Goal: Use online tool/utility: Utilize a website feature to perform a specific function

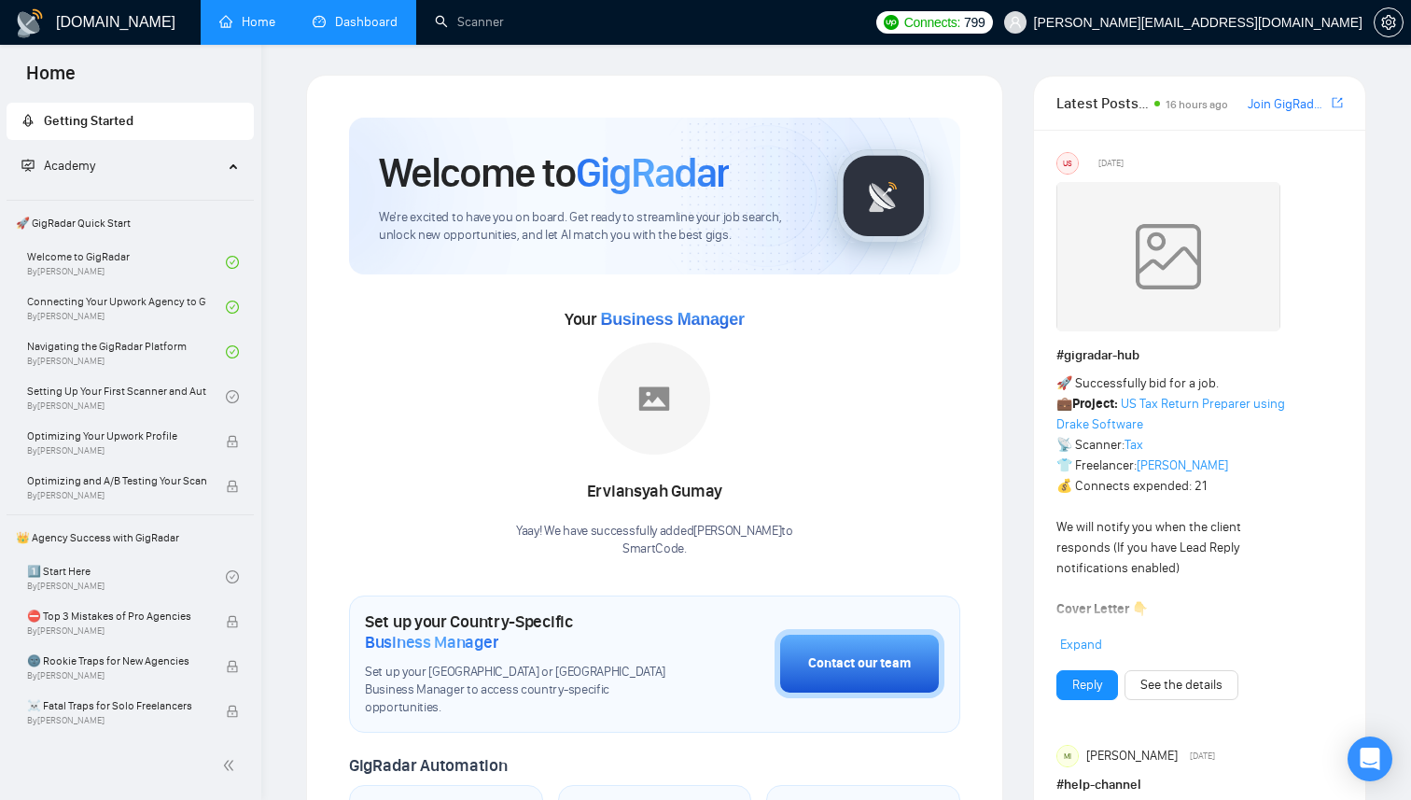
click at [359, 20] on link "Dashboard" at bounding box center [355, 22] width 85 height 16
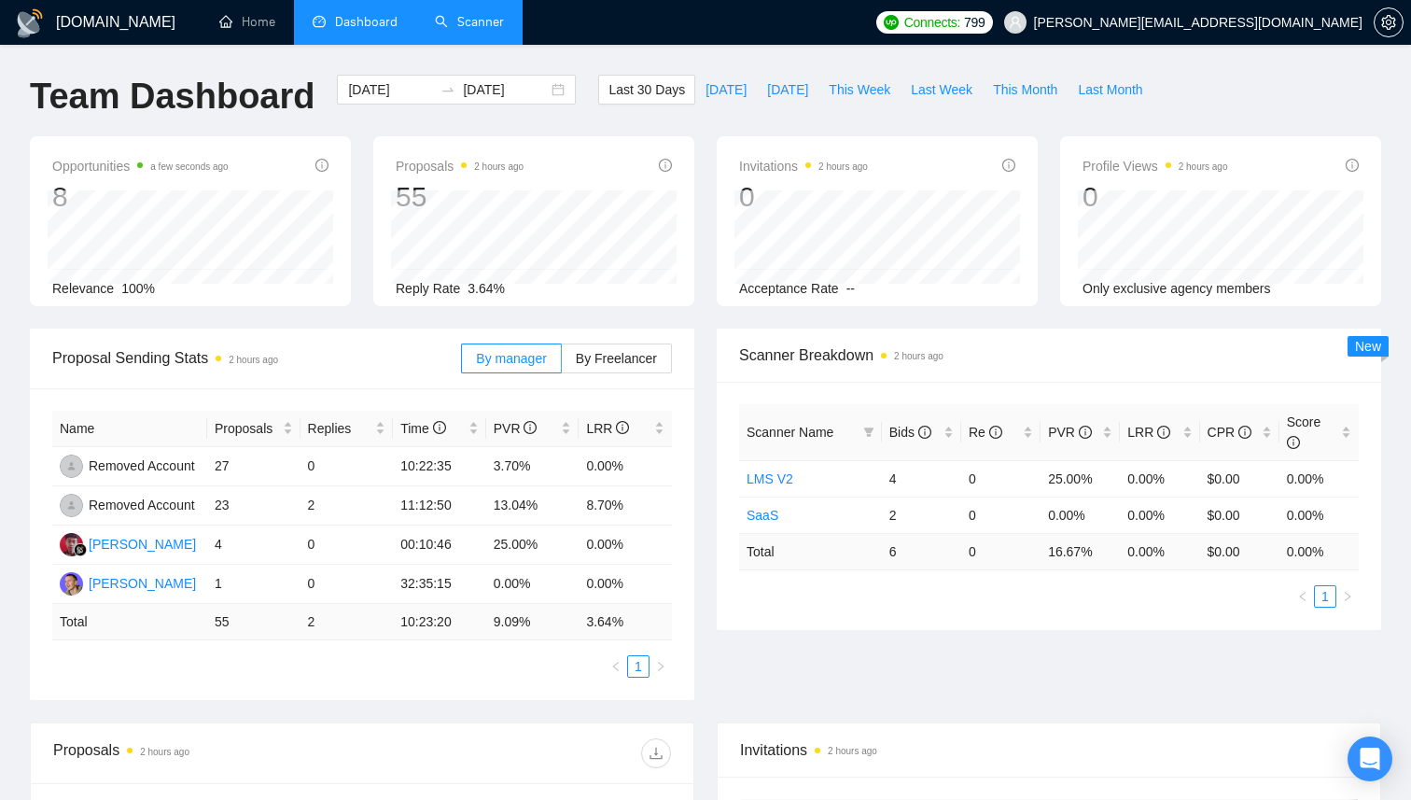
click at [463, 15] on link "Scanner" at bounding box center [469, 22] width 69 height 16
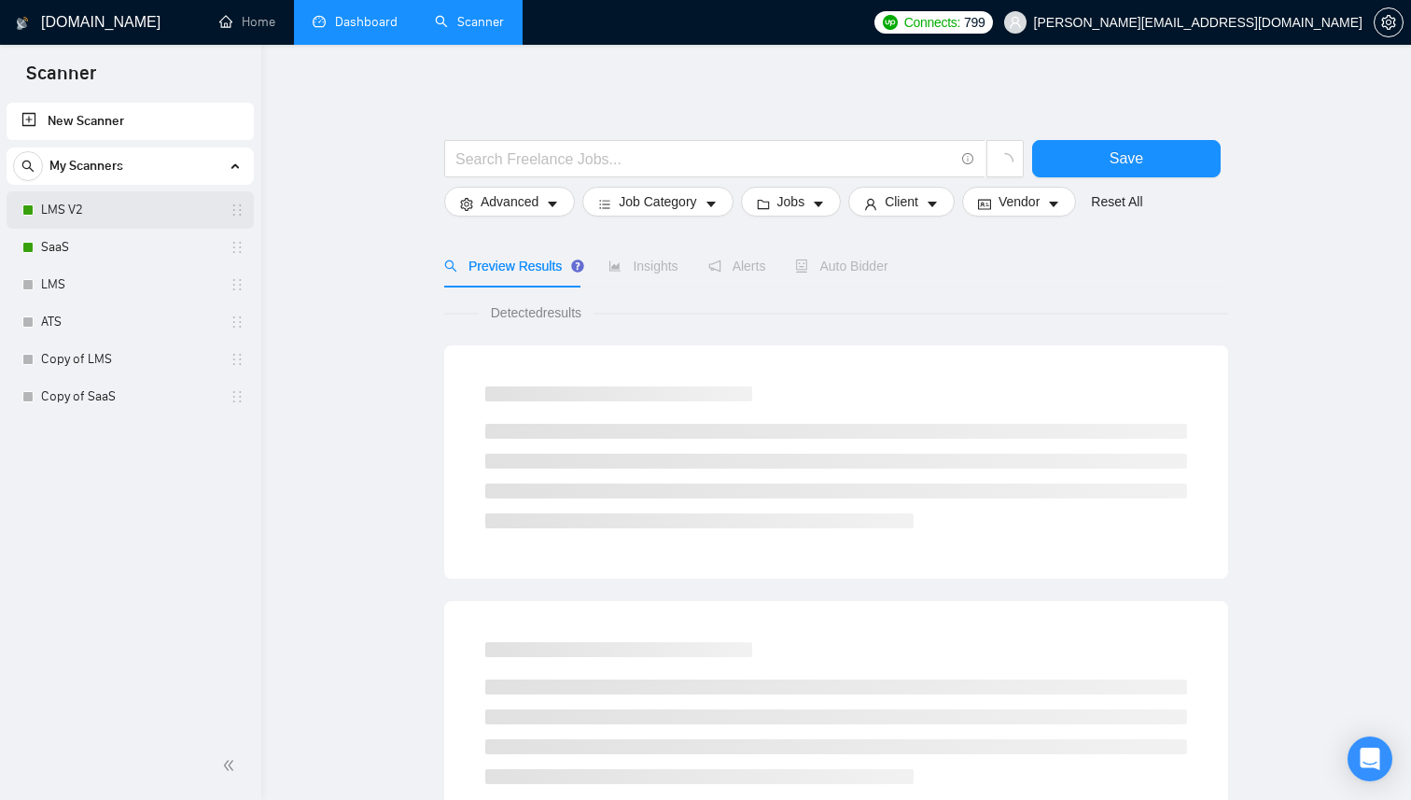
click at [94, 213] on link "LMS V2" at bounding box center [129, 209] width 177 height 37
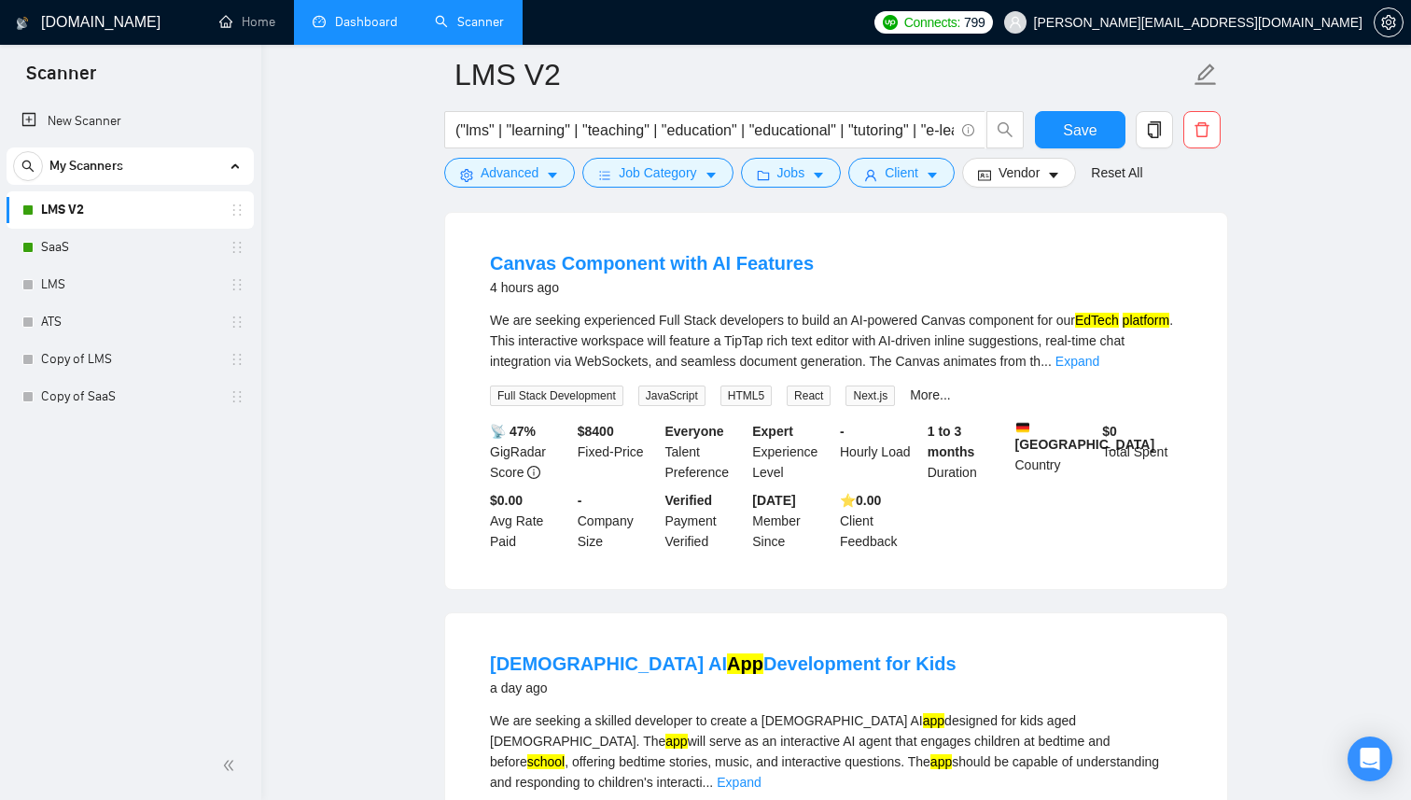
scroll to position [177, 0]
click at [1099, 358] on link "Expand" at bounding box center [1077, 362] width 44 height 15
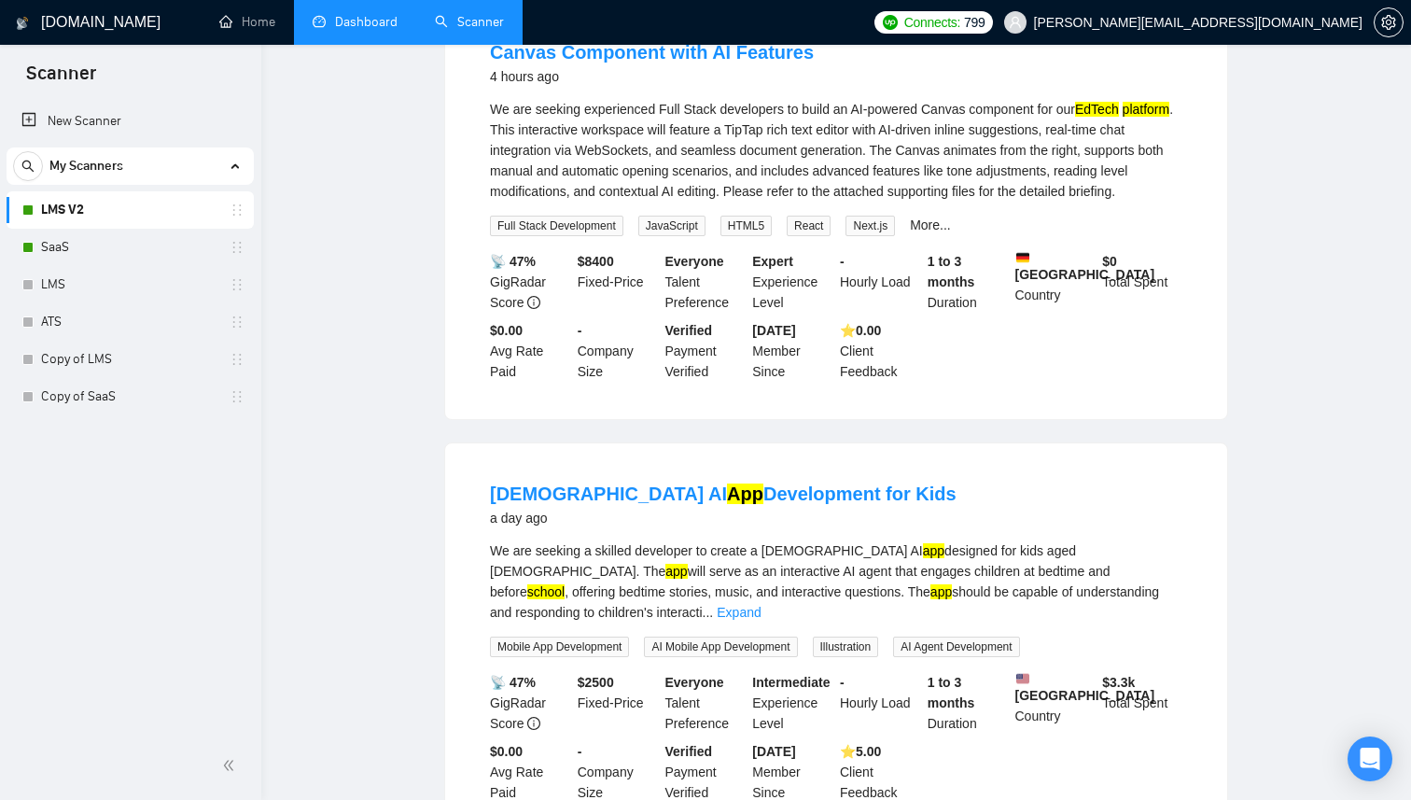
scroll to position [0, 0]
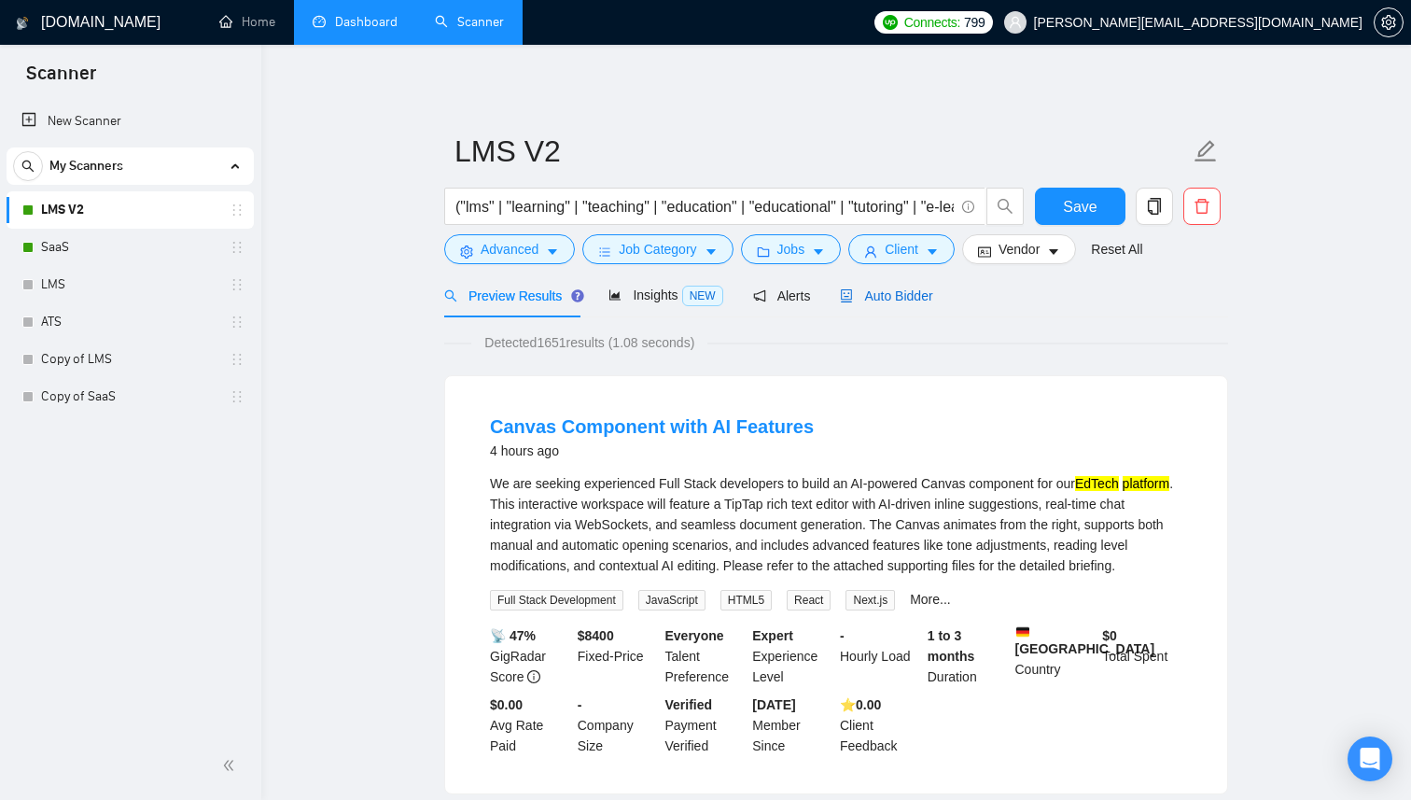
click at [883, 289] on span "Auto Bidder" at bounding box center [886, 295] width 92 height 15
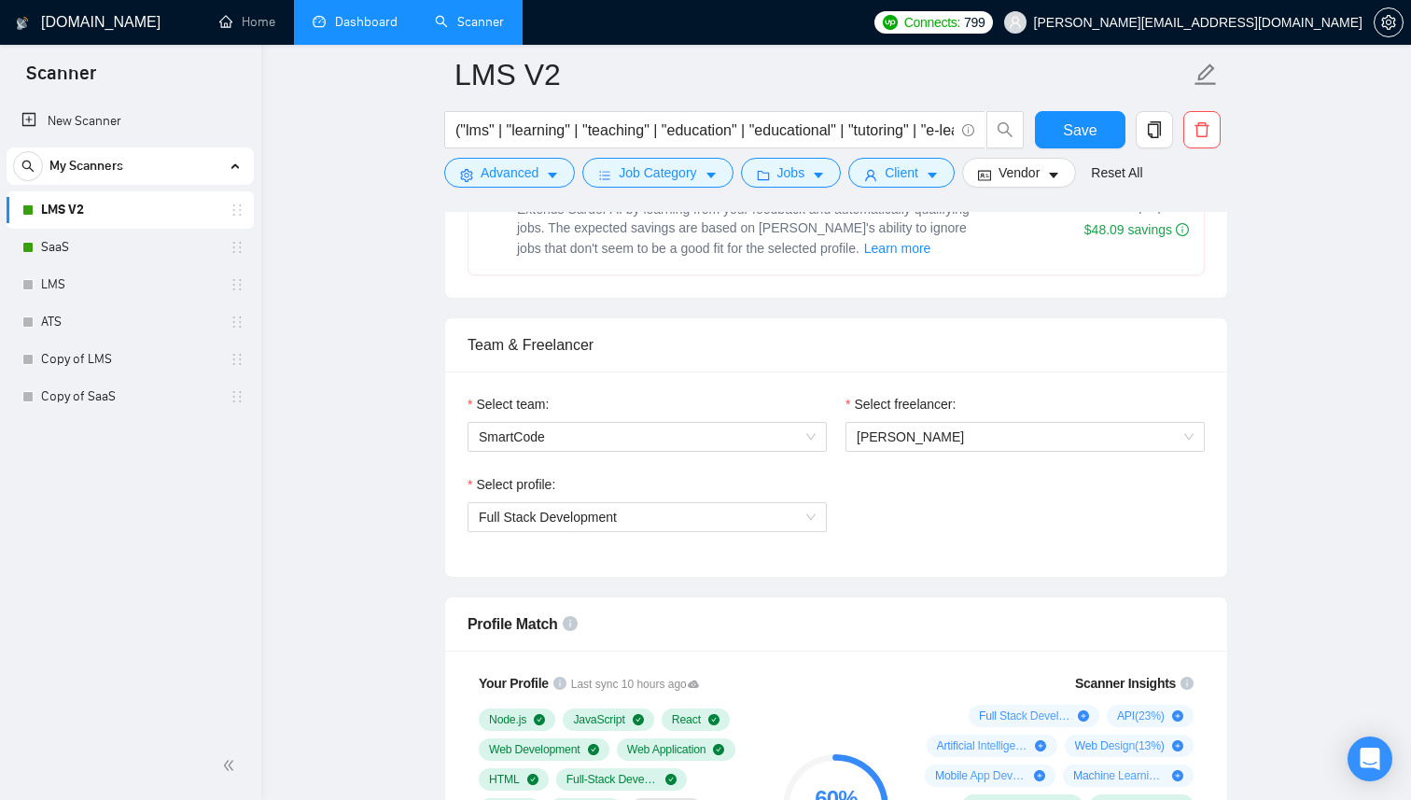
scroll to position [600, 0]
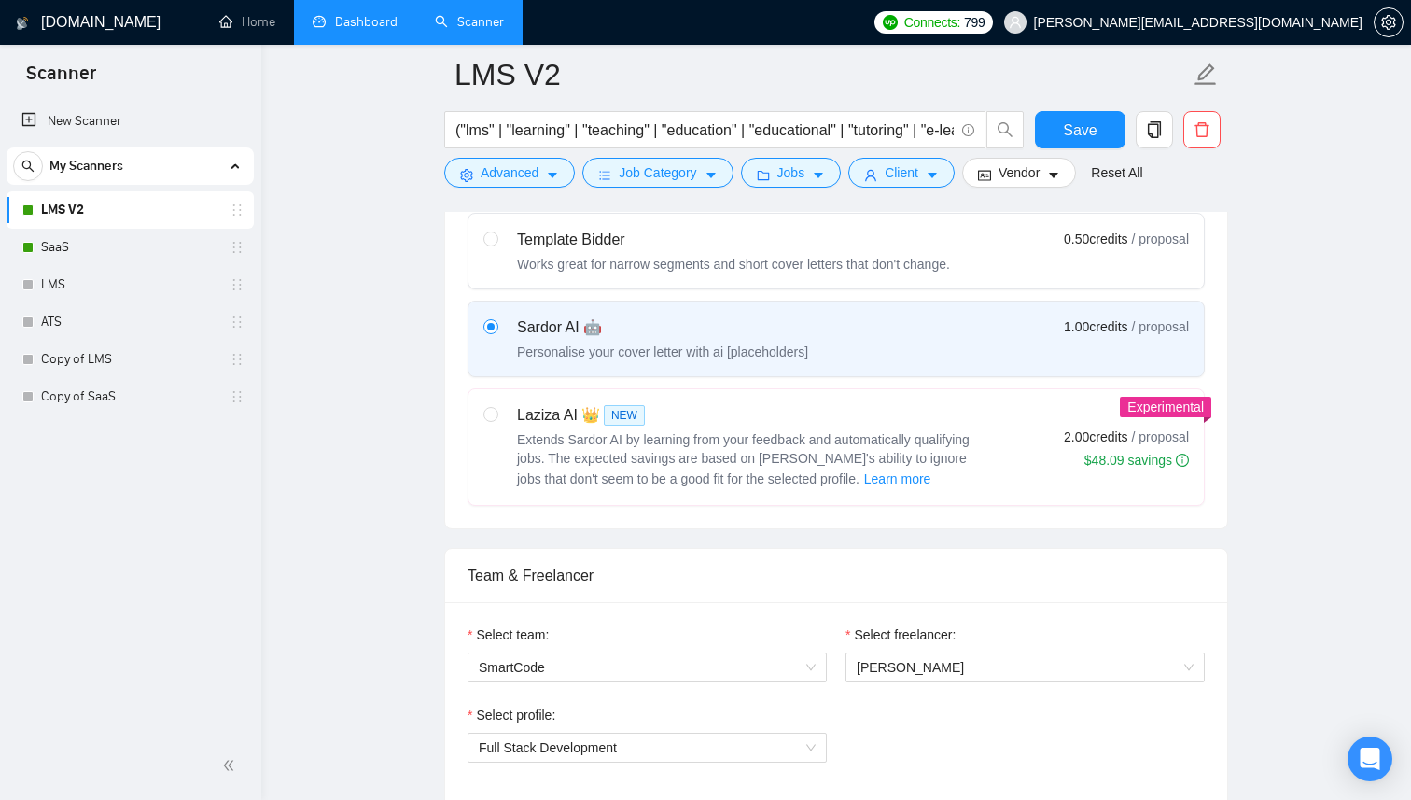
click at [727, 430] on div "Extends Sardor AI by learning from your feedback and automatically qualifying j…" at bounding box center [750, 460] width 467 height 60
click at [496, 420] on input "radio" at bounding box center [489, 413] width 13 height 13
radio input "true"
radio input "false"
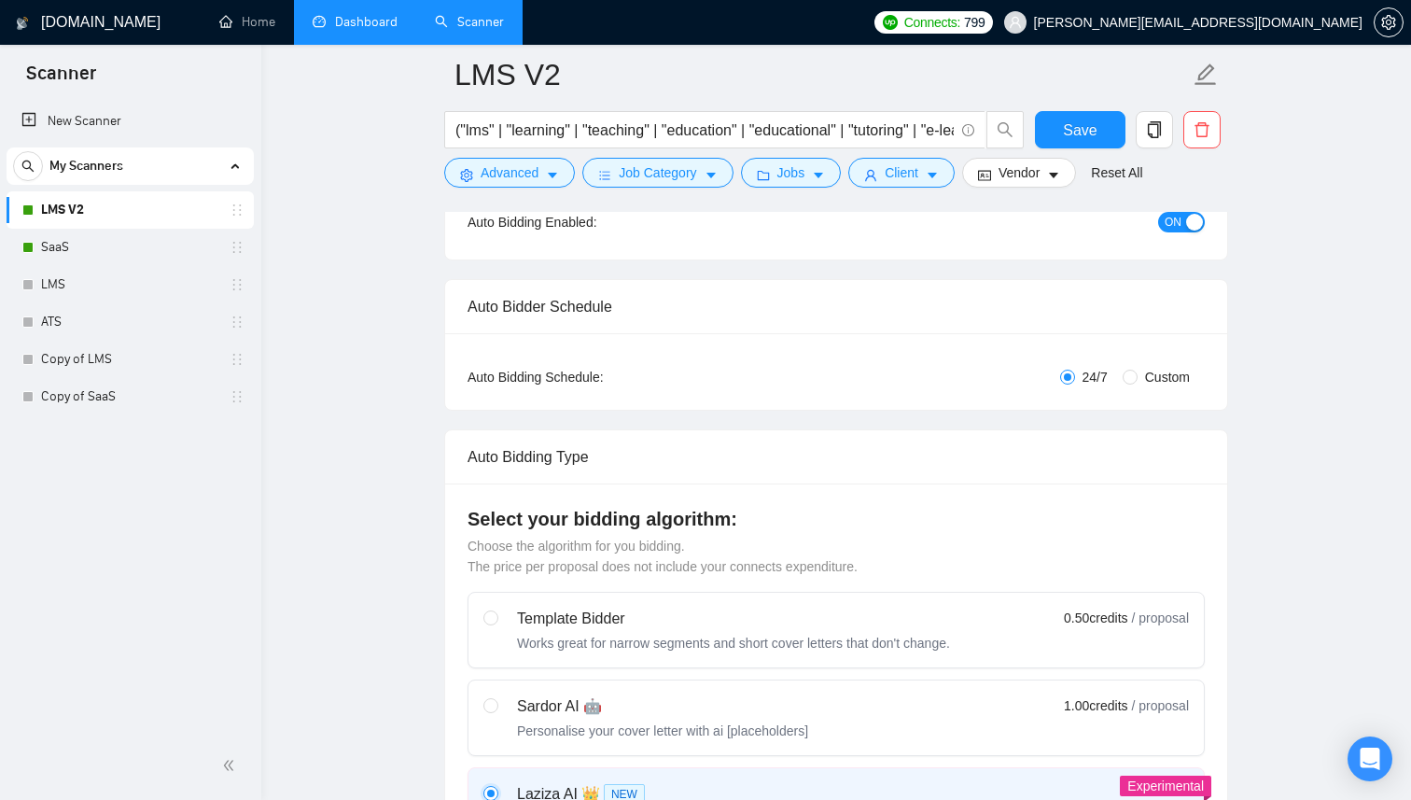
scroll to position [0, 0]
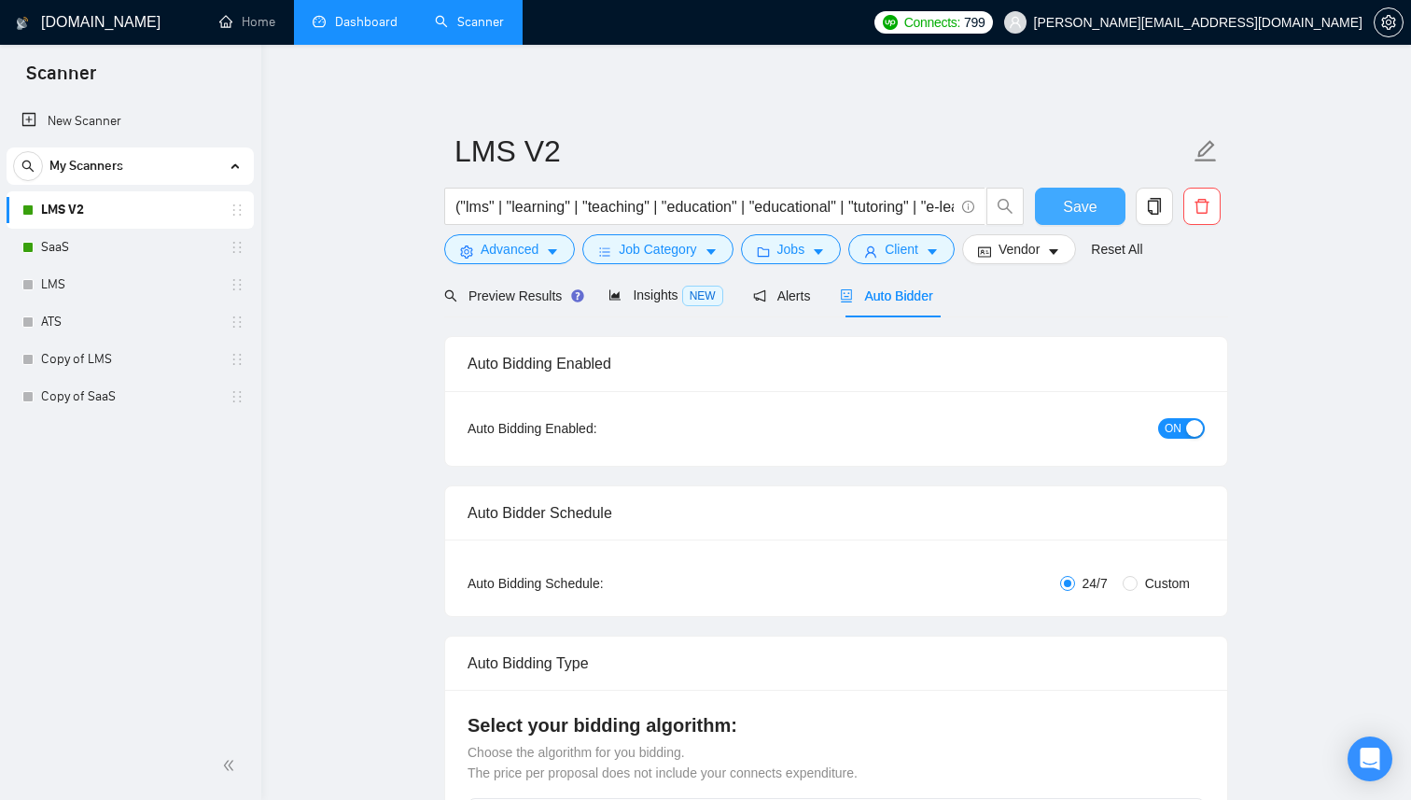
click at [1060, 198] on button "Save" at bounding box center [1080, 206] width 91 height 37
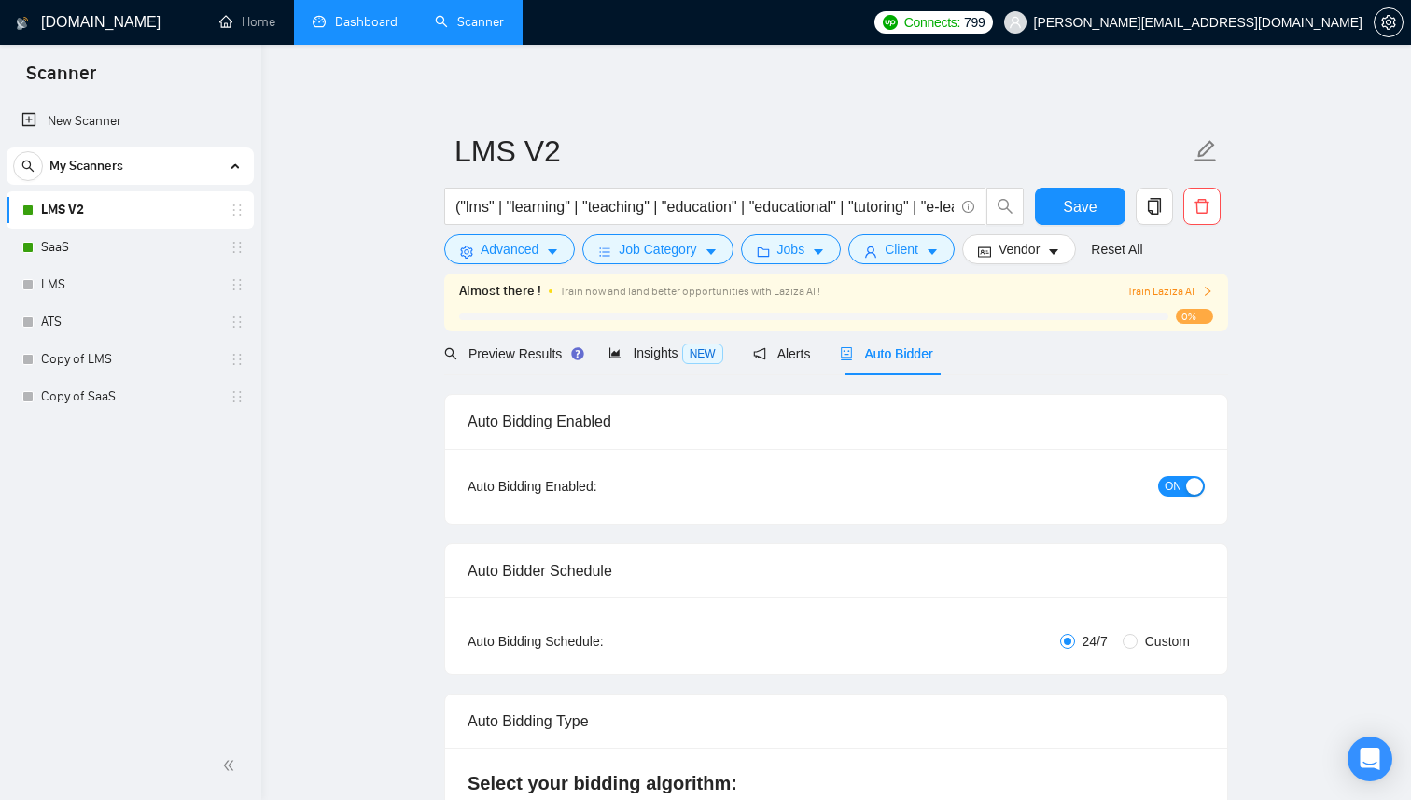
click at [1167, 294] on span "Train Laziza AI" at bounding box center [1170, 292] width 86 height 18
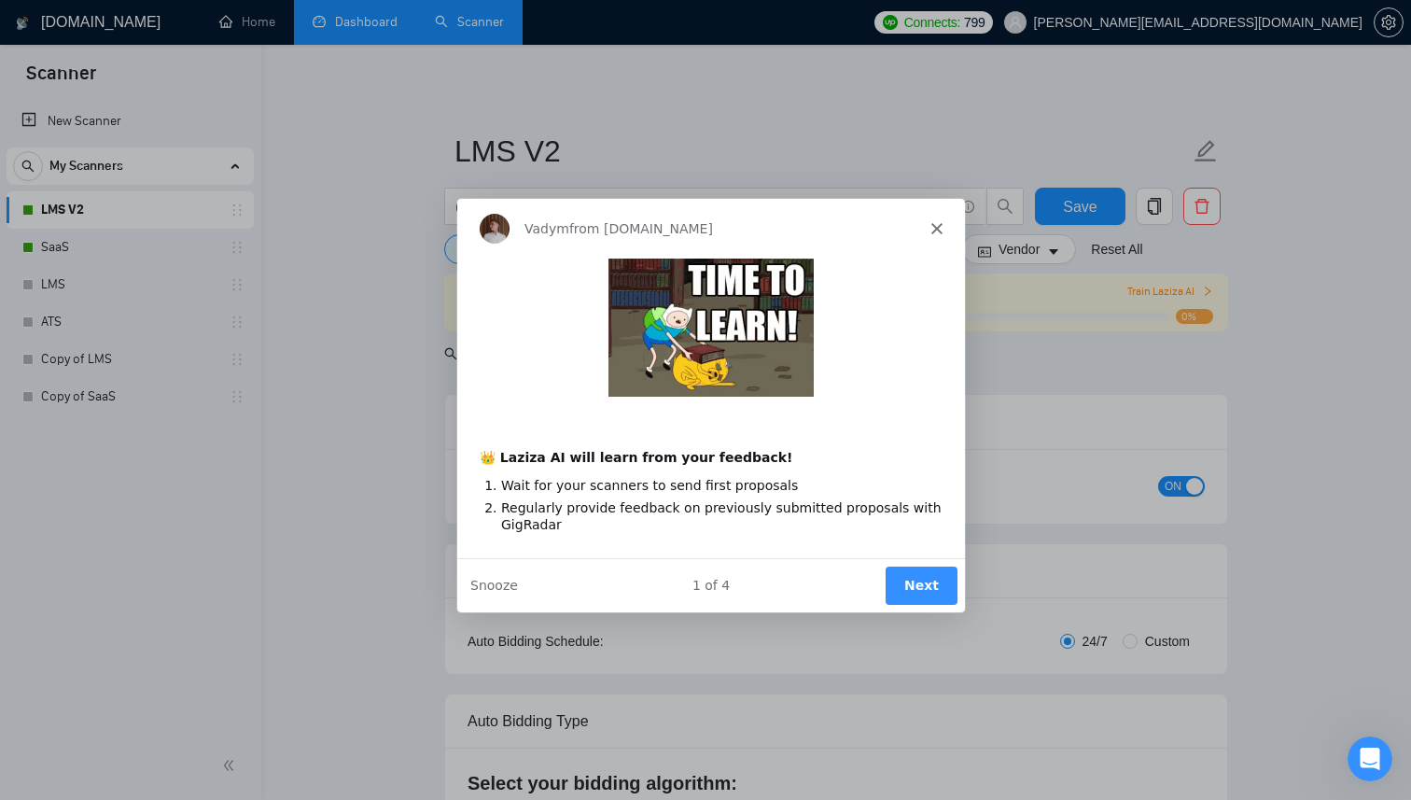
click at [909, 580] on button "Next" at bounding box center [921, 585] width 72 height 38
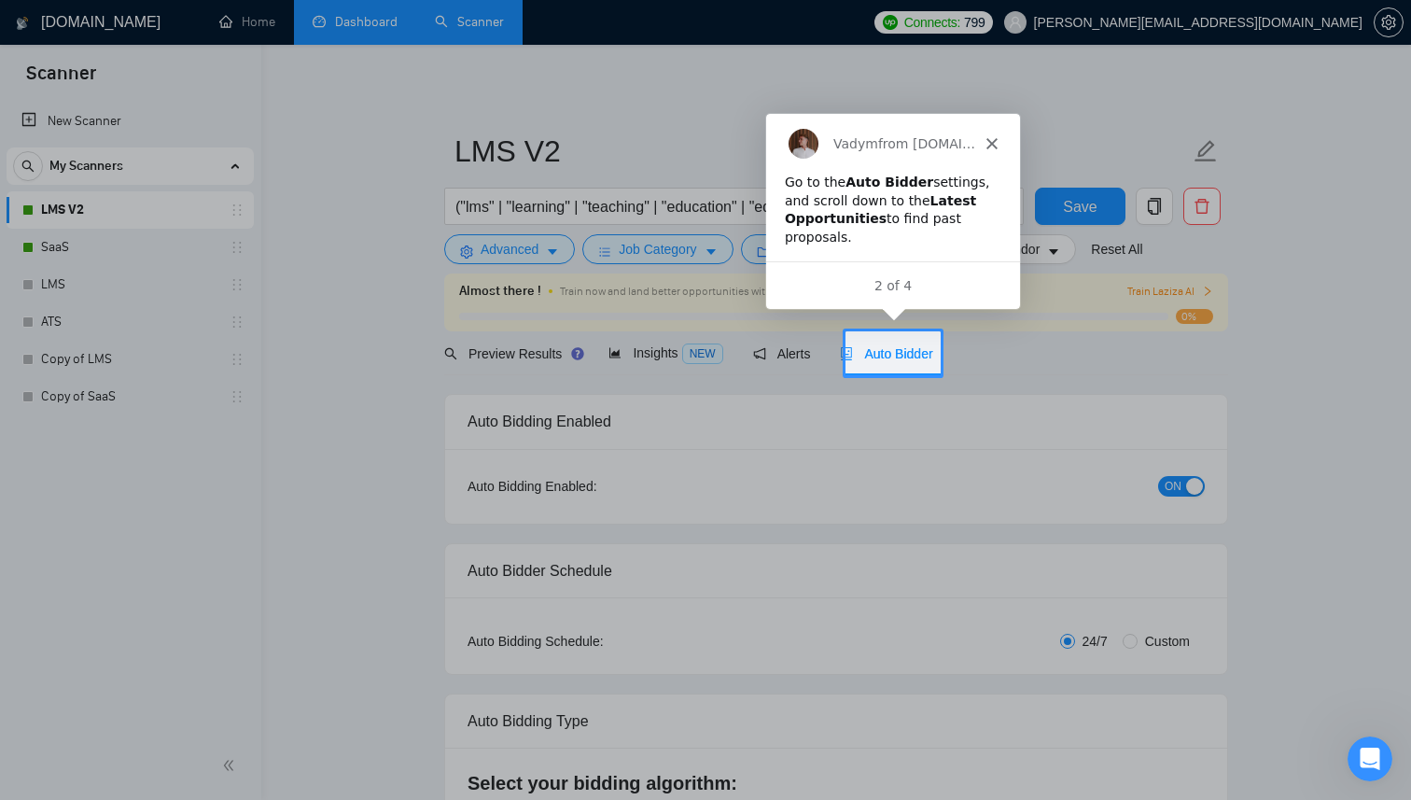
click at [901, 350] on span "Auto Bidder" at bounding box center [886, 353] width 92 height 15
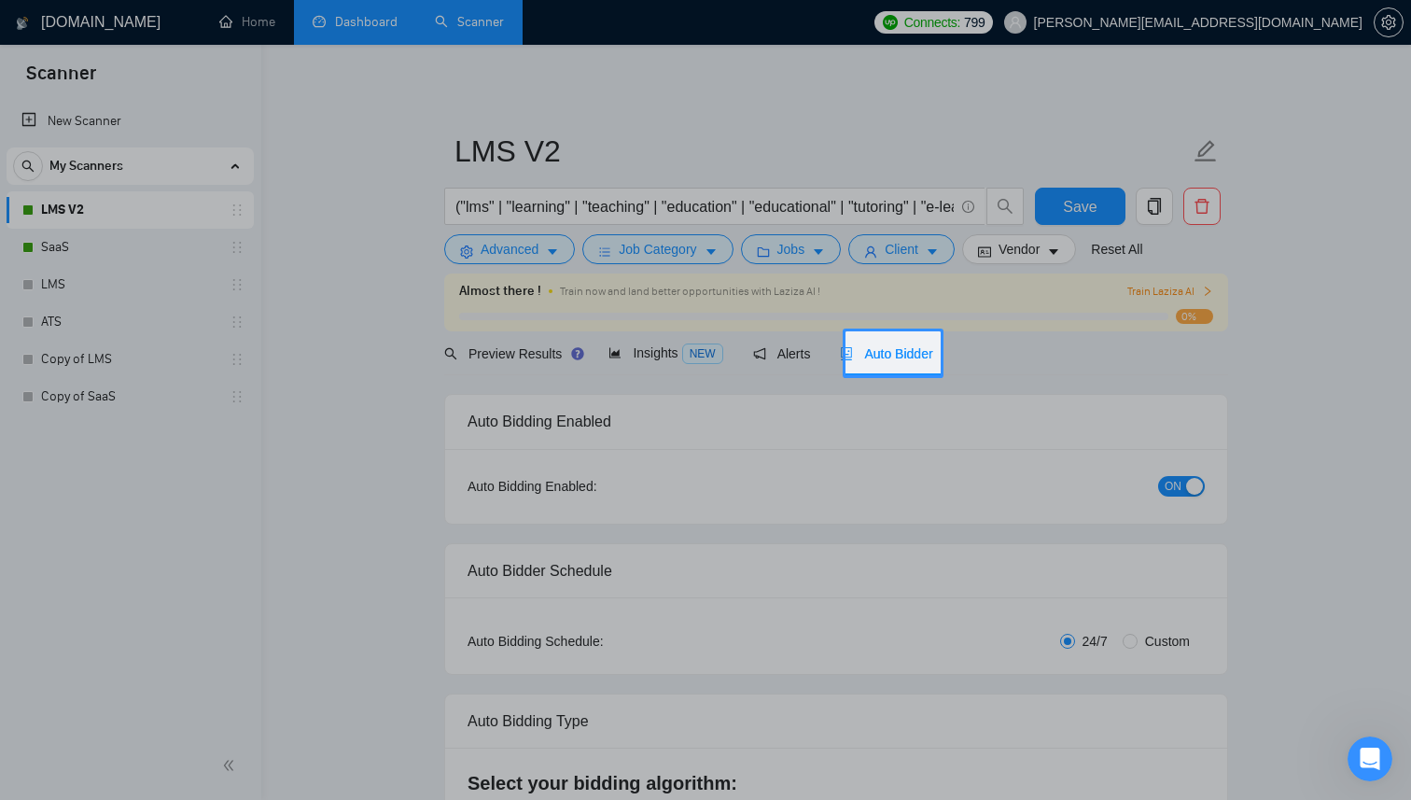
click at [907, 330] on div at bounding box center [705, 165] width 1411 height 331
click at [907, 354] on span "Auto Bidder" at bounding box center [886, 353] width 92 height 15
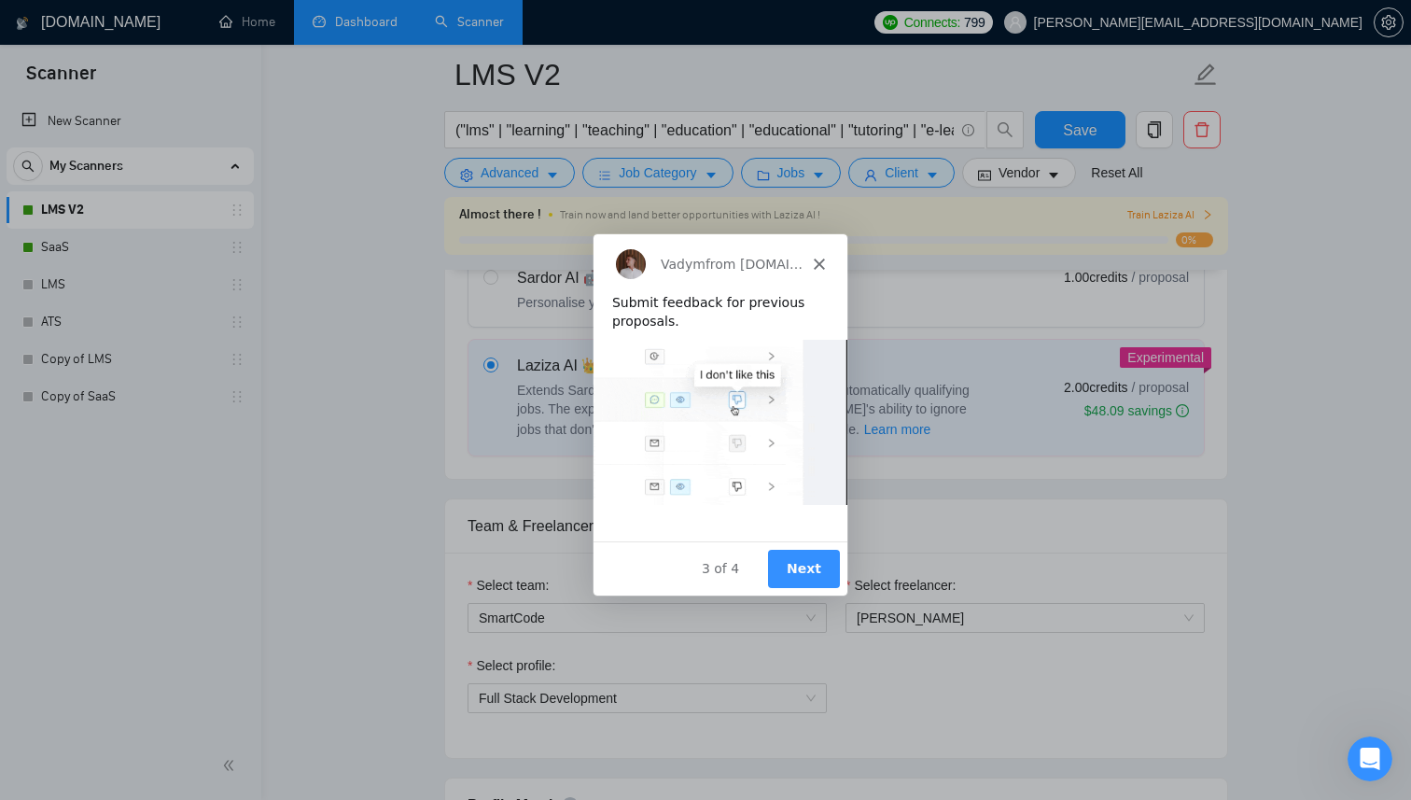
click at [795, 566] on button "Next" at bounding box center [803, 567] width 72 height 38
click at [826, 578] on button "Next" at bounding box center [803, 567] width 72 height 38
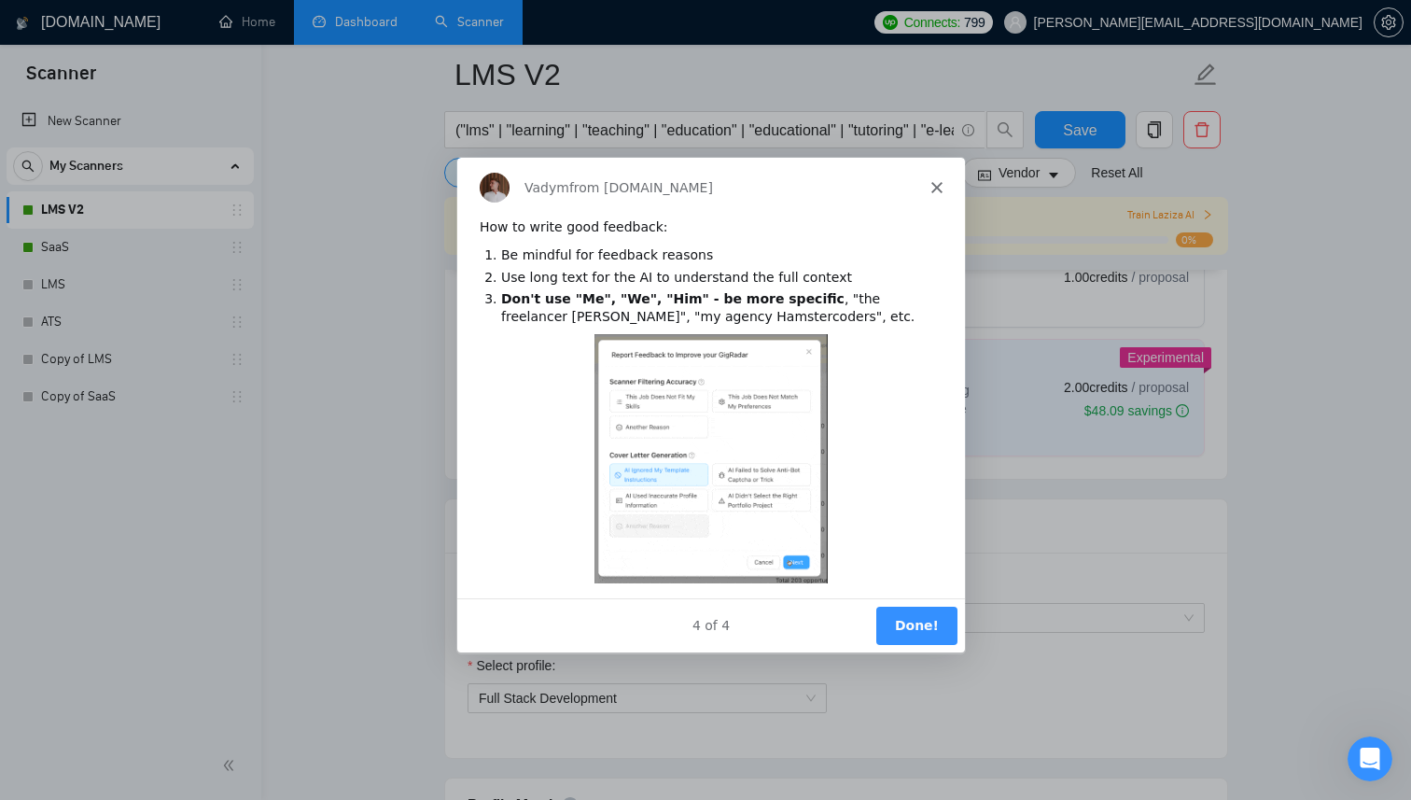
click at [933, 629] on button "Done!" at bounding box center [915, 625] width 81 height 38
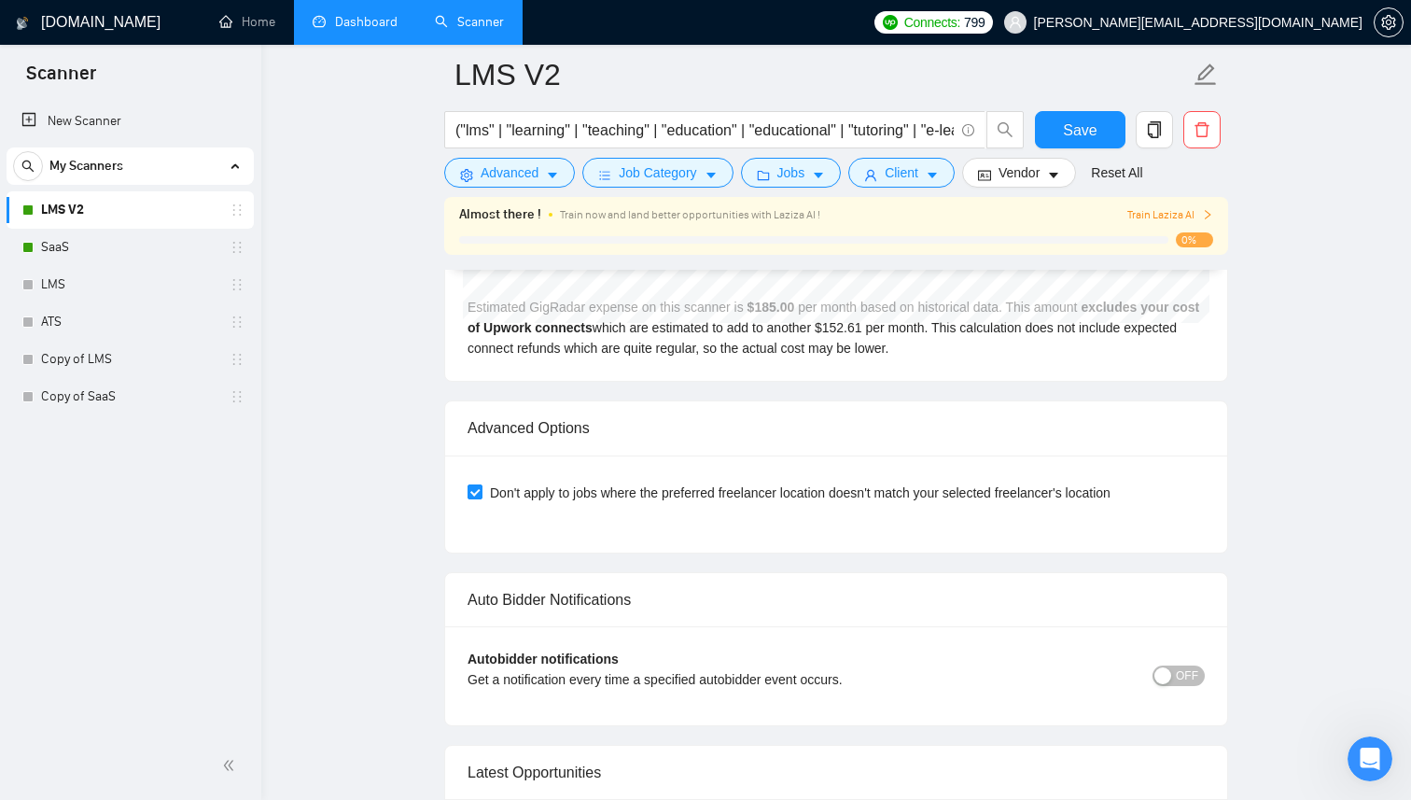
scroll to position [4536, 0]
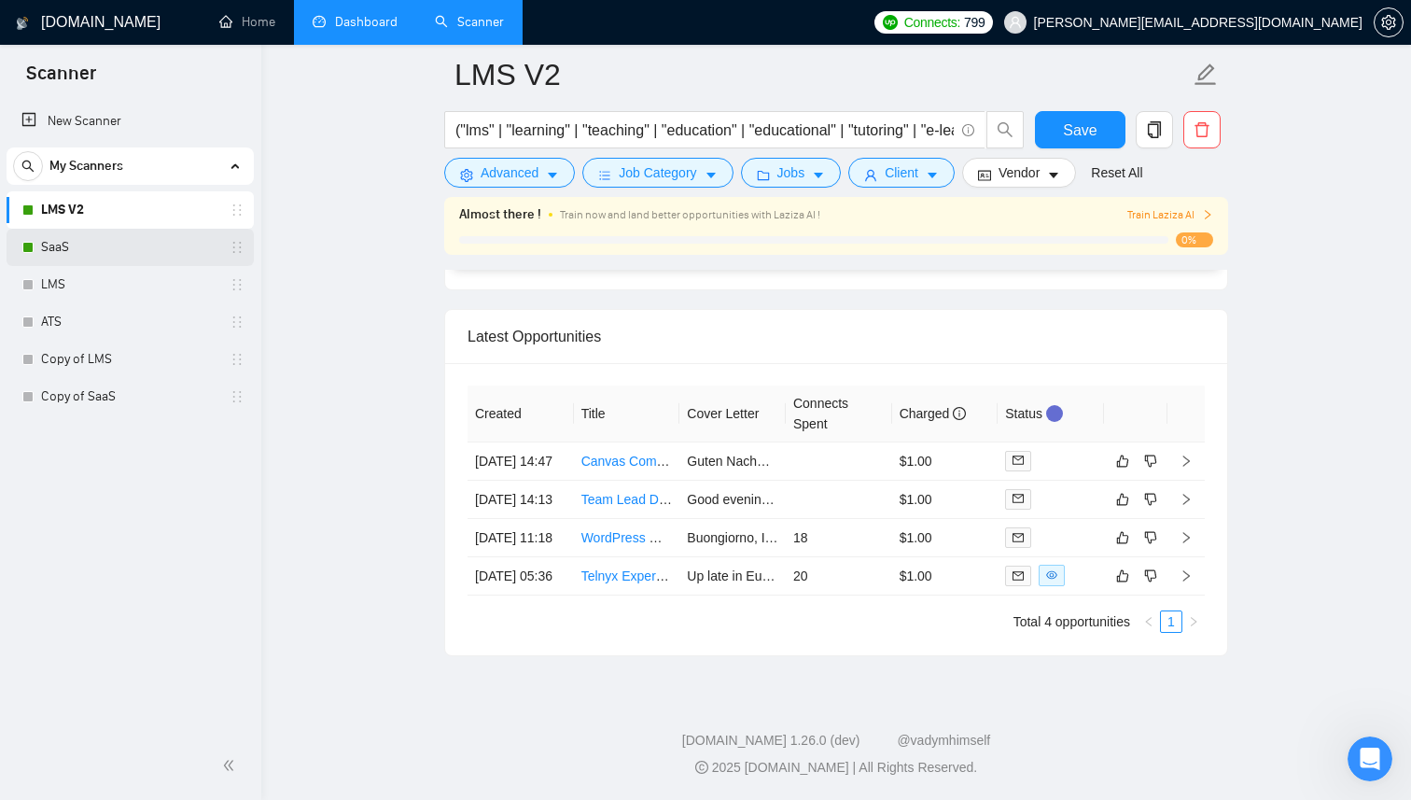
click at [109, 257] on link "SaaS" at bounding box center [129, 247] width 177 height 37
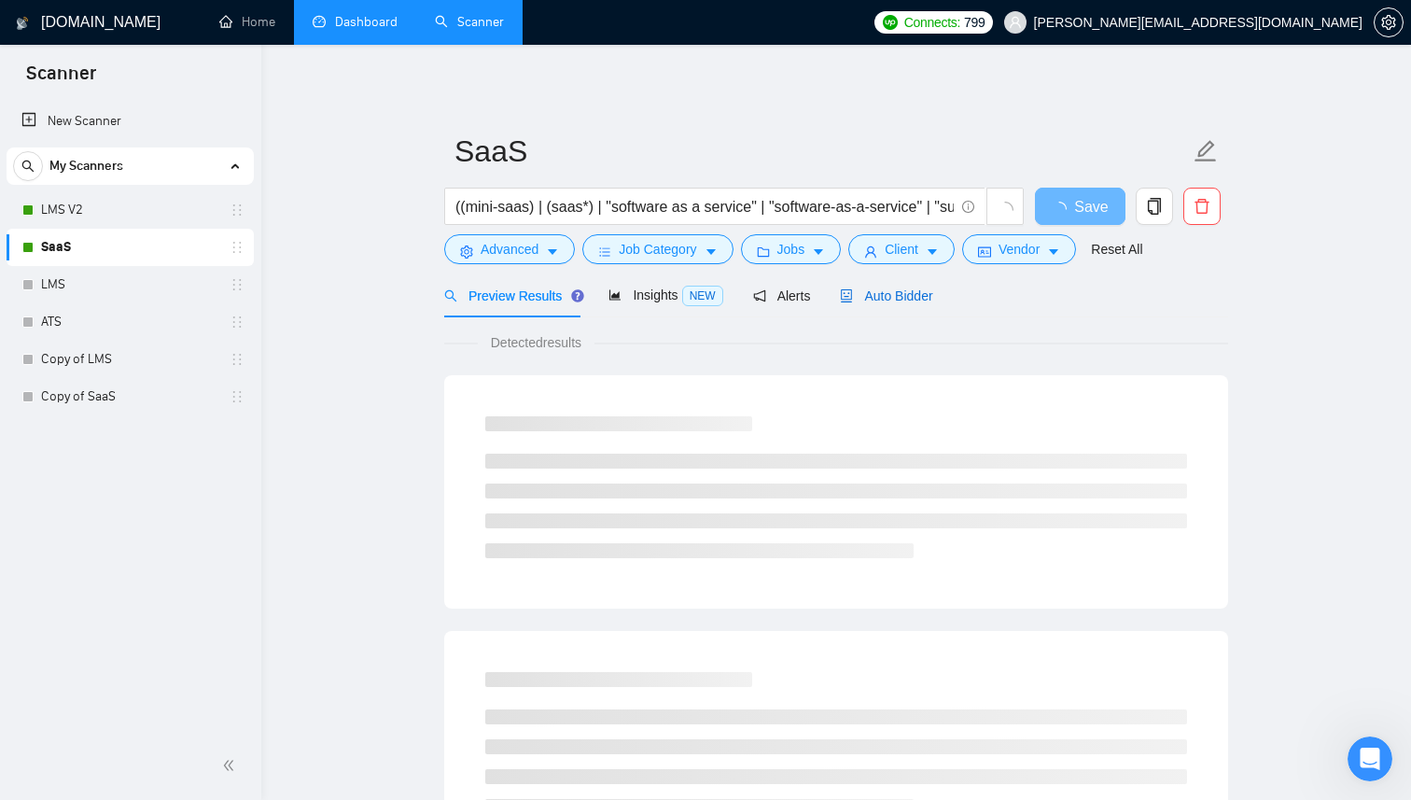
click at [879, 289] on span "Auto Bidder" at bounding box center [886, 295] width 92 height 15
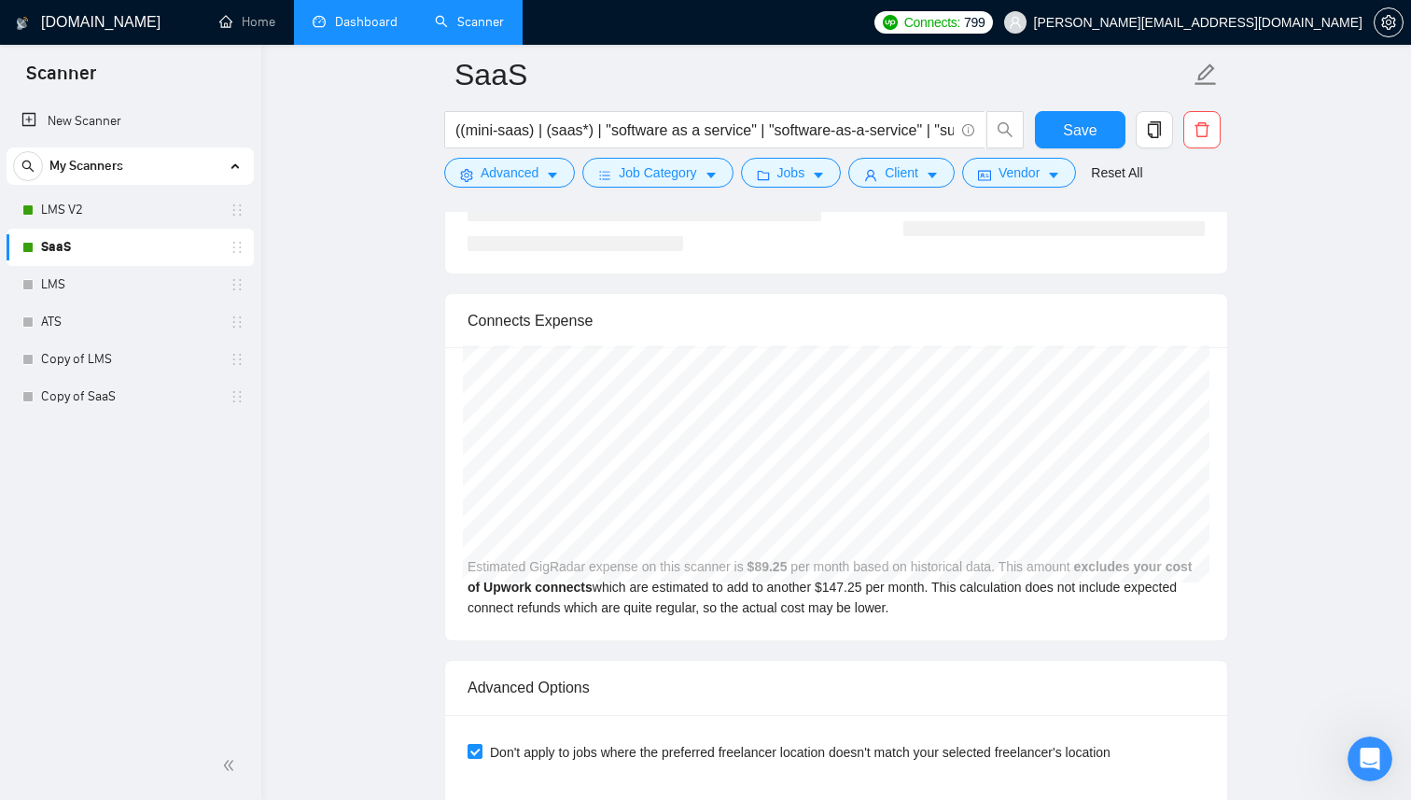
scroll to position [4499, 0]
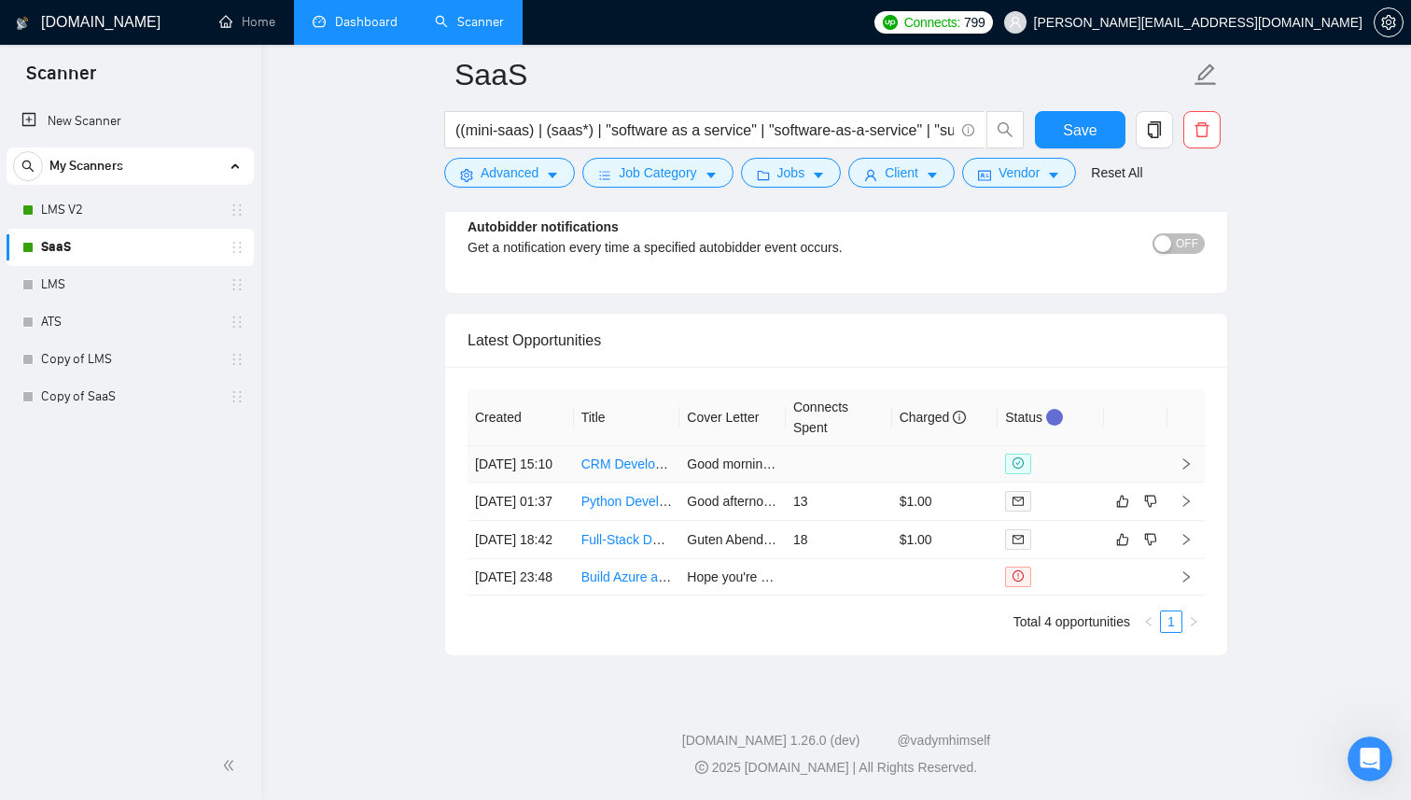
click at [602, 456] on link "CRM Development AI Expert" at bounding box center [664, 463] width 167 height 15
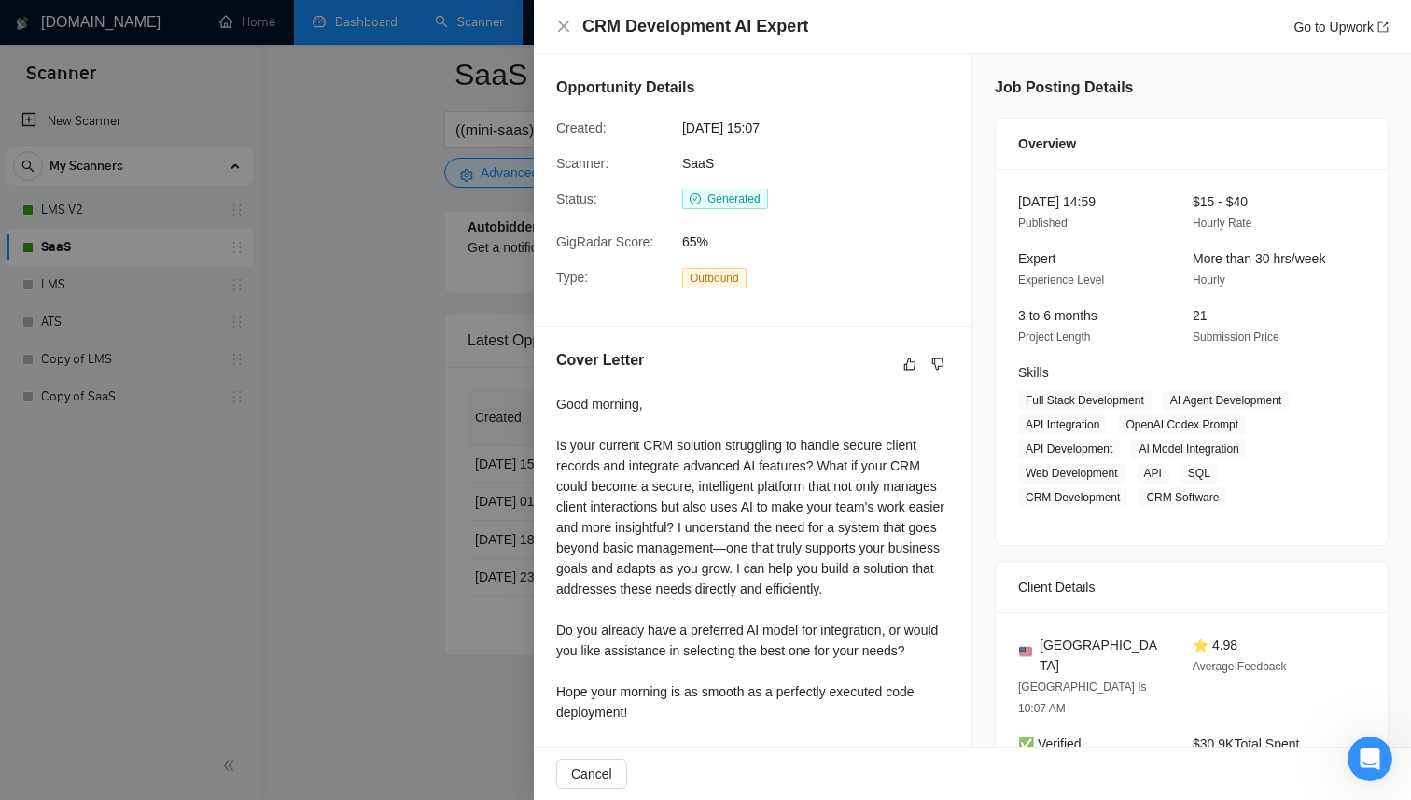
click at [380, 407] on div at bounding box center [705, 400] width 1411 height 800
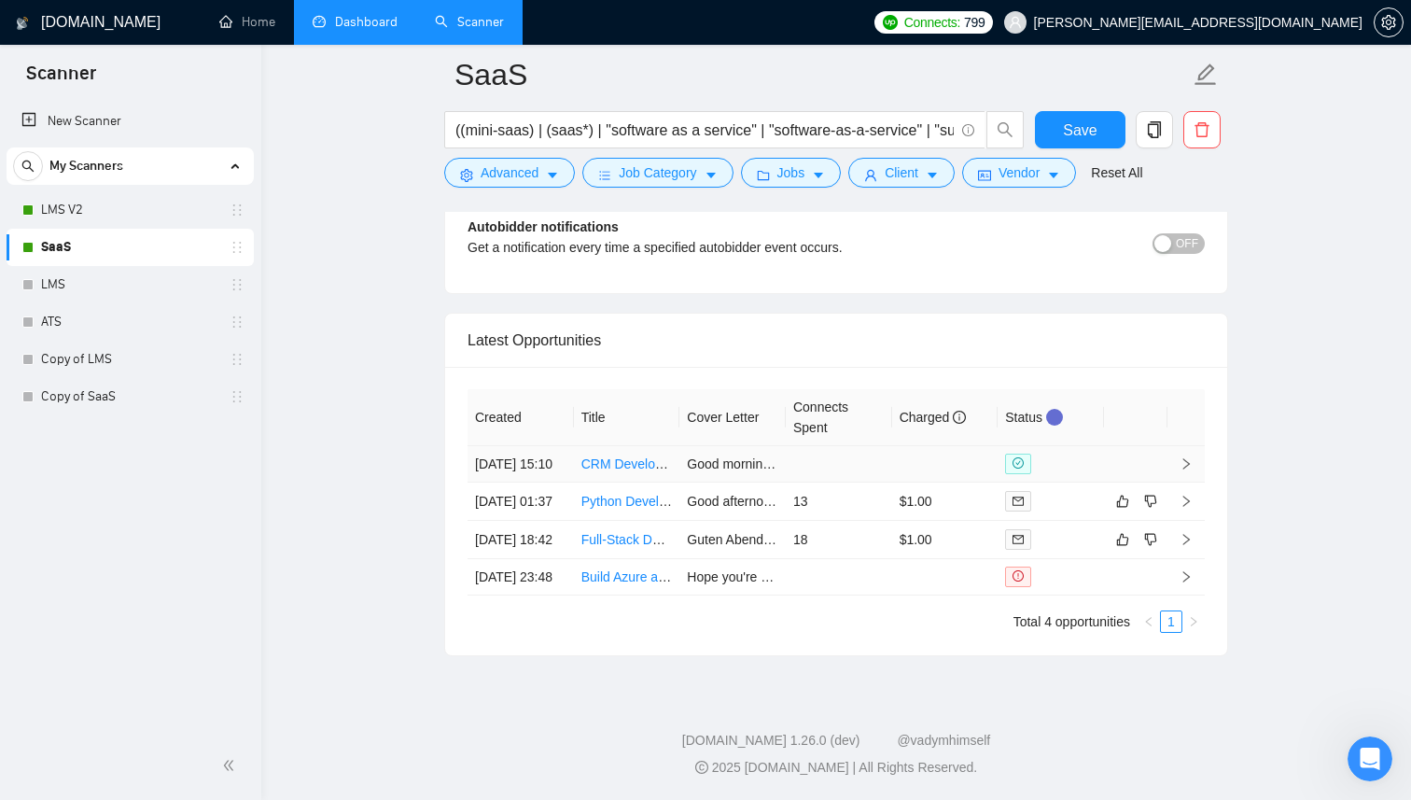
click at [621, 456] on link "CRM Development AI Expert" at bounding box center [664, 463] width 167 height 15
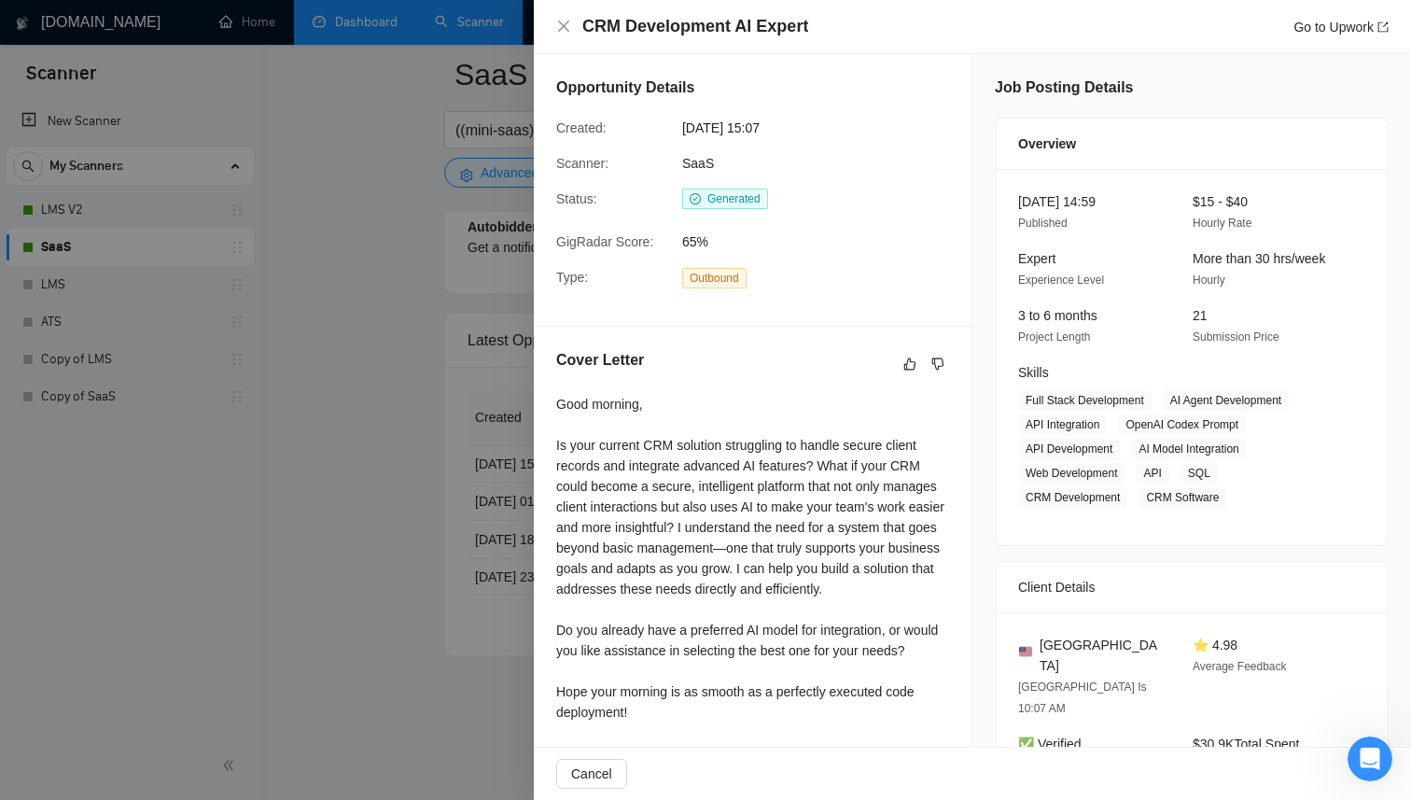
click at [386, 229] on div at bounding box center [705, 400] width 1411 height 800
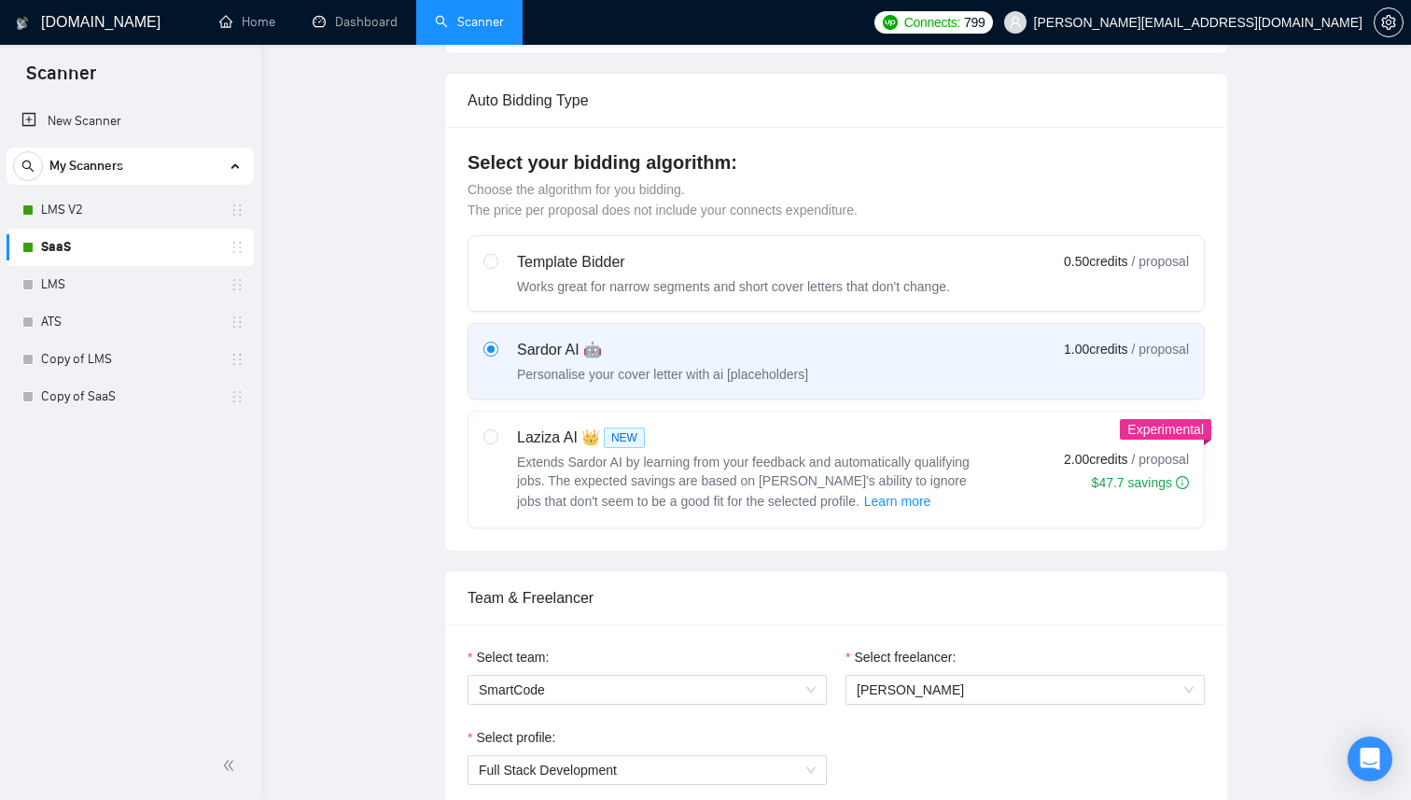
scroll to position [705, 0]
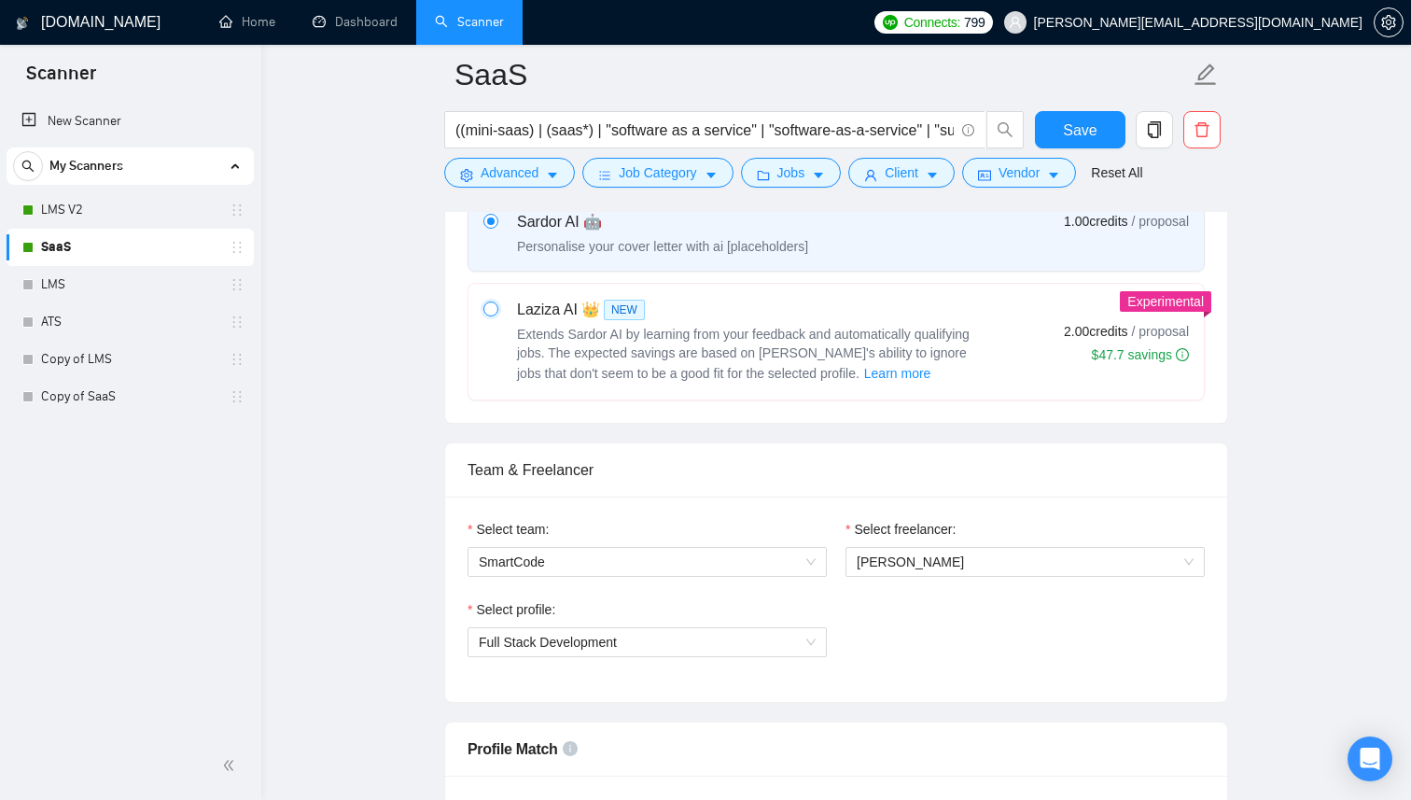
click at [494, 311] on input "radio" at bounding box center [489, 307] width 13 height 13
radio input "true"
radio input "false"
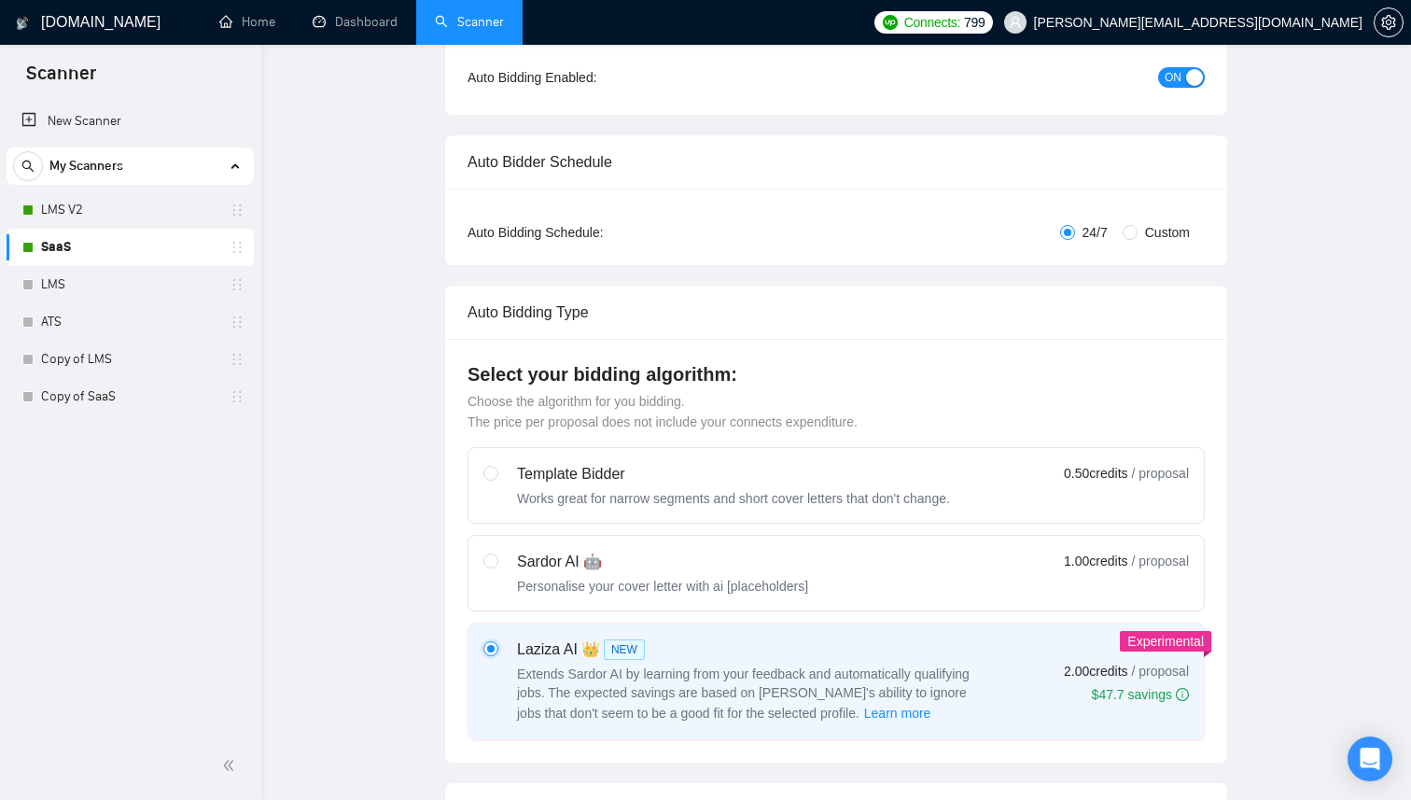
scroll to position [0, 0]
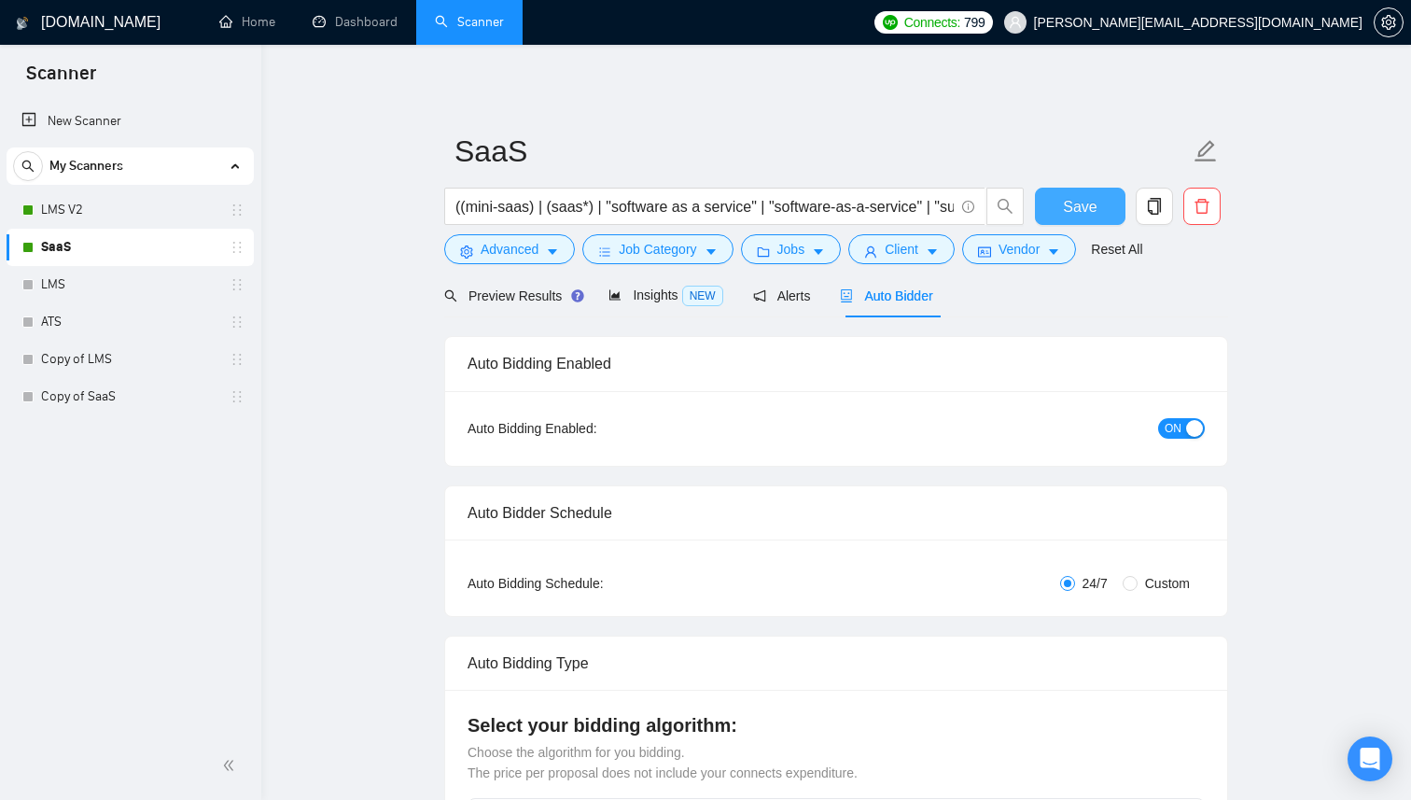
click at [1066, 199] on span "Save" at bounding box center [1080, 206] width 34 height 23
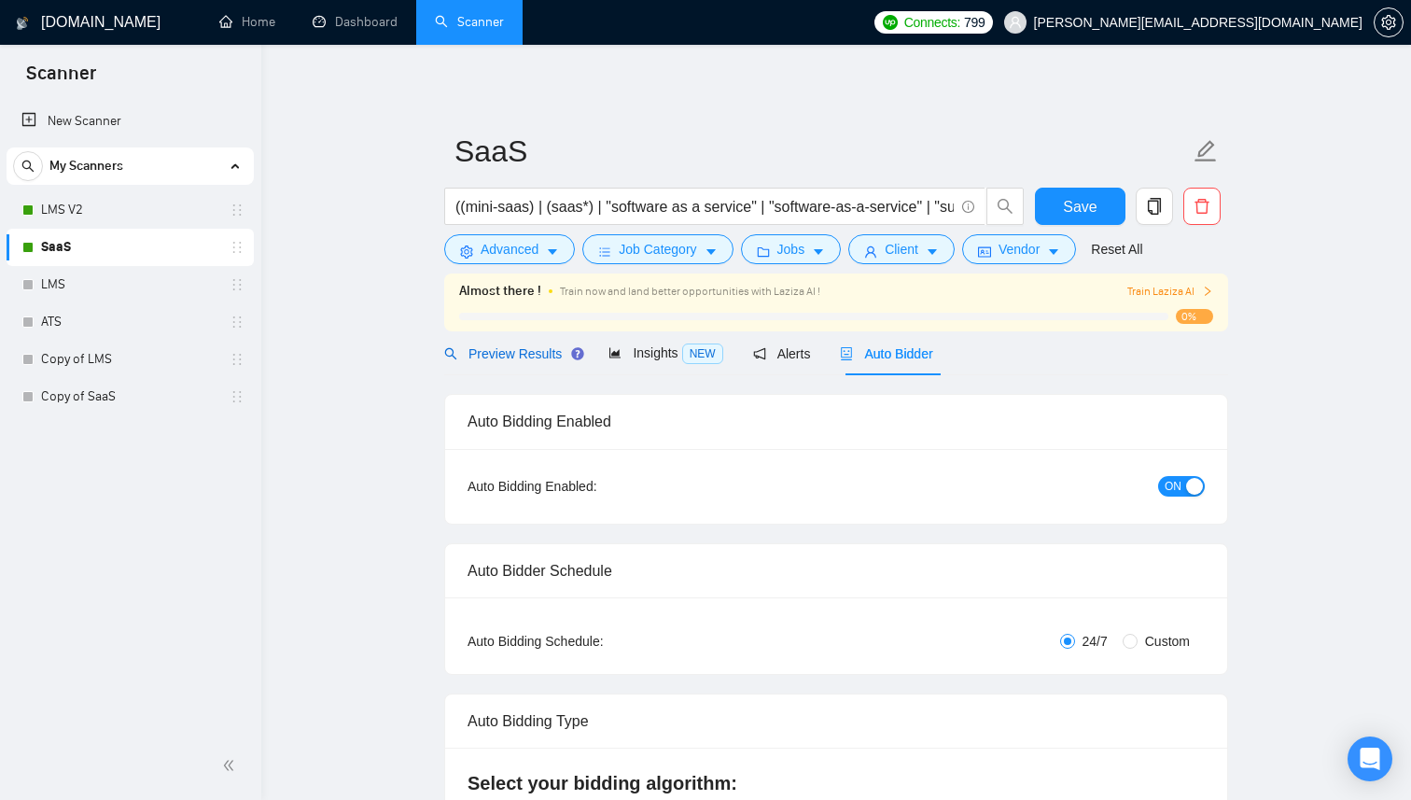
click at [494, 352] on span "Preview Results" at bounding box center [511, 353] width 134 height 15
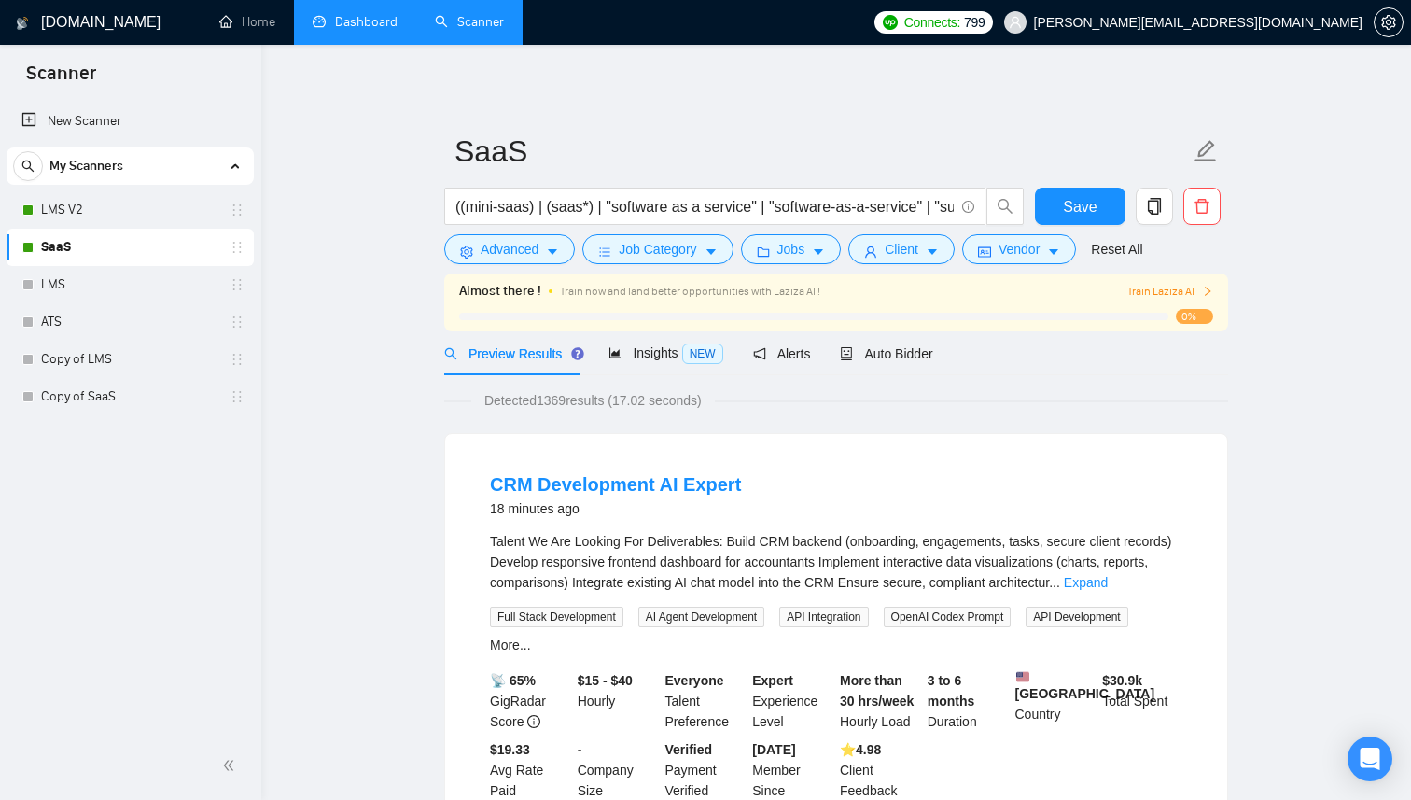
click at [352, 30] on link "Dashboard" at bounding box center [355, 22] width 85 height 16
